Goal: Task Accomplishment & Management: Use online tool/utility

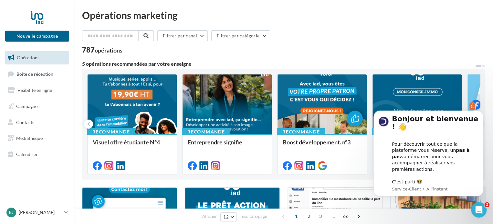
click at [479, 117] on button "Dismiss notification" at bounding box center [481, 112] width 8 height 8
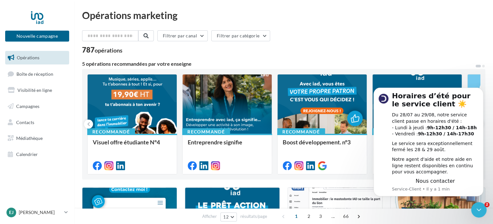
click at [30, 54] on link "Opérations" at bounding box center [37, 58] width 67 height 14
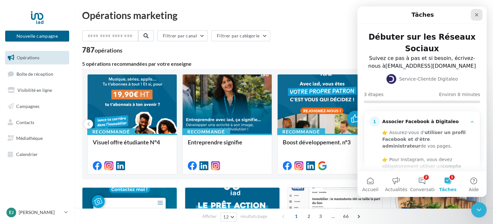
click at [479, 15] on div "Fermer" at bounding box center [476, 15] width 12 height 12
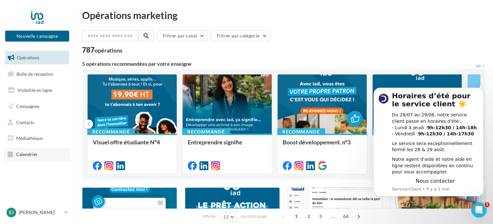
click at [29, 151] on link "Calendrier" at bounding box center [37, 155] width 67 height 14
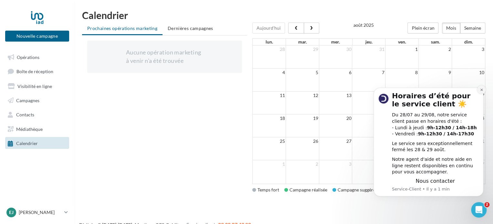
click at [480, 86] on button "Dismiss notification" at bounding box center [481, 90] width 8 height 8
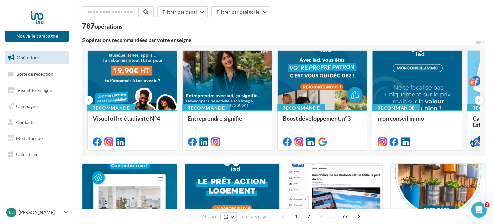
scroll to position [23, 0]
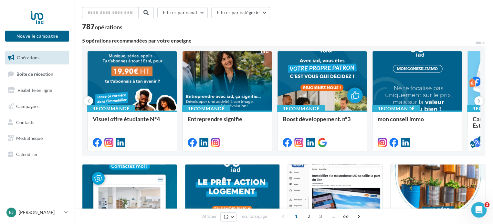
click at [73, 215] on div "EJ Ema JOLY ema.joly@iadfrance.fr" at bounding box center [37, 216] width 74 height 18
click at [67, 213] on icon at bounding box center [66, 212] width 4 height 5
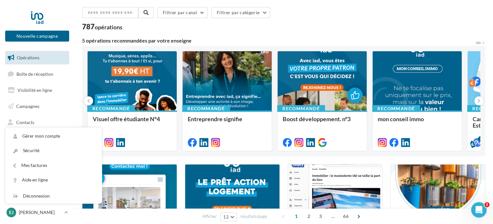
click at [311, 20] on div "Filtrer par canal Filtrer par catégorie 787 opérations" at bounding box center [283, 18] width 403 height 23
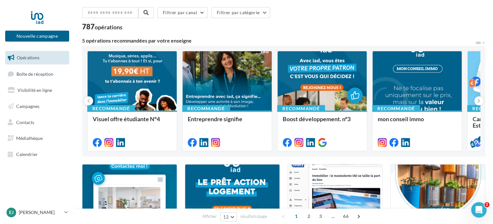
scroll to position [0, 0]
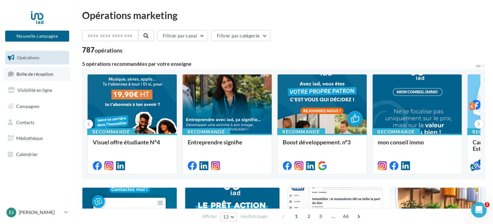
click at [31, 73] on span "Boîte de réception" at bounding box center [34, 73] width 37 height 5
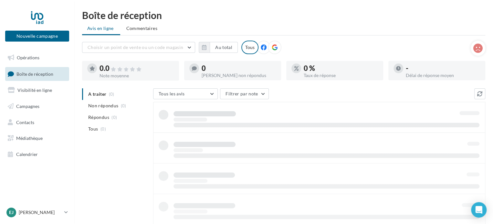
click at [39, 90] on span "Visibilité en ligne" at bounding box center [34, 90] width 35 height 5
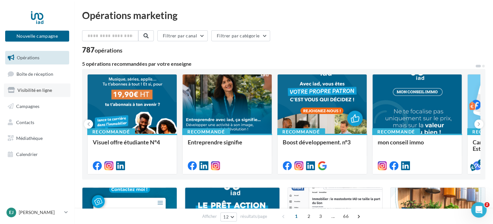
click at [40, 92] on span "Visibilité en ligne" at bounding box center [34, 90] width 35 height 5
click at [27, 118] on link "Contacts" at bounding box center [37, 123] width 67 height 14
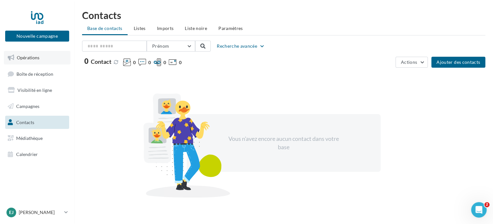
click at [46, 59] on link "Opérations" at bounding box center [37, 58] width 67 height 14
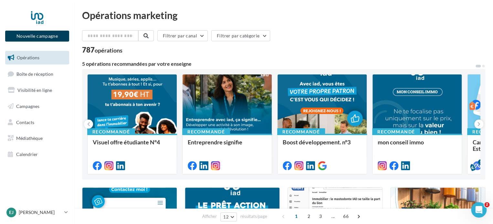
click at [18, 32] on button "Nouvelle campagne" at bounding box center [37, 36] width 64 height 11
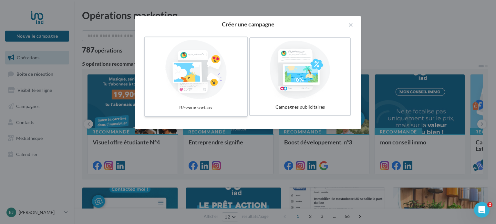
click at [210, 83] on div at bounding box center [196, 69] width 97 height 59
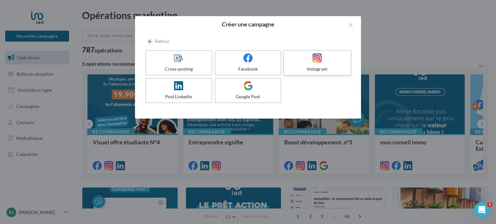
drag, startPoint x: 256, startPoint y: 63, endPoint x: 344, endPoint y: 57, distance: 87.7
click at [261, 63] on div at bounding box center [248, 59] width 60 height 10
